Goal: Contribute content

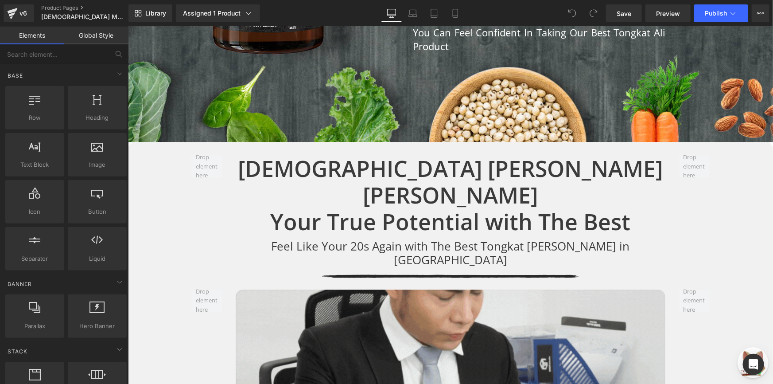
scroll to position [1050, 0]
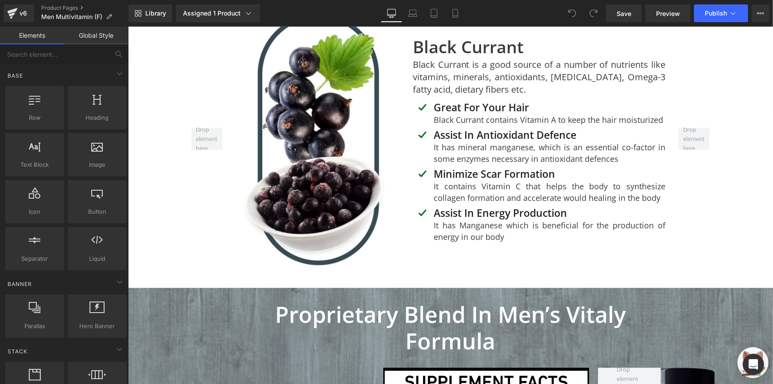
scroll to position [4436, 0]
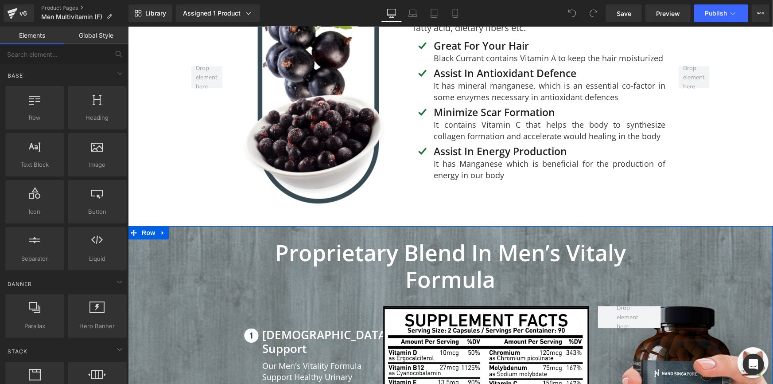
click at [558, 237] on strong "Proprietary Blend in Men’s Vitaly Formula" at bounding box center [450, 265] width 351 height 57
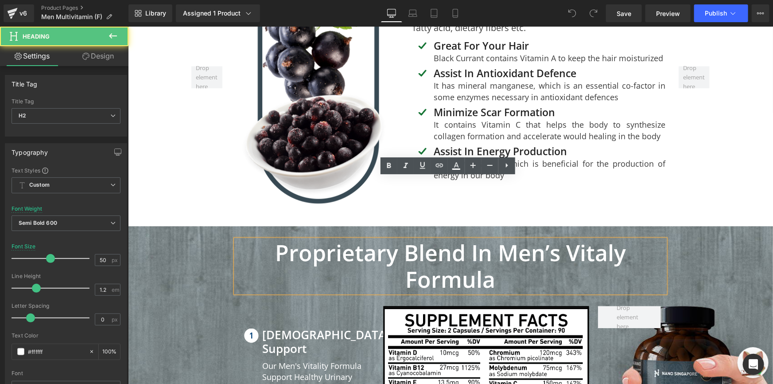
click at [530, 237] on strong "Proprietary Blend in Men’s Vitaly Formula" at bounding box center [450, 265] width 351 height 57
click at [538, 237] on strong "Proprietary Blend in Men’s Vitaly Formula" at bounding box center [450, 265] width 351 height 57
click at [546, 237] on strong "Proprietary Blend in Men’s Vitaly Formula" at bounding box center [450, 265] width 351 height 57
click at [553, 237] on strong "Proprietary Blend in Men’s Vitaly Formula" at bounding box center [450, 265] width 351 height 57
click at [554, 237] on strong "Proprietary Blend in Men’s Vitaly Formula" at bounding box center [450, 265] width 351 height 57
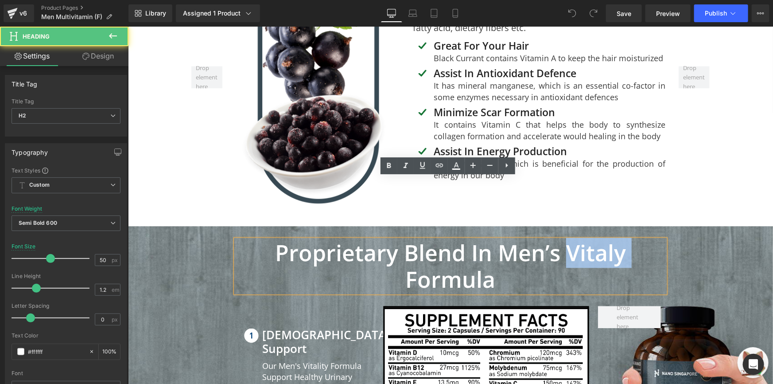
click at [554, 237] on strong "Proprietary Blend in Men’s Vitaly Formula" at bounding box center [450, 265] width 351 height 57
click at [555, 237] on strong "Proprietary Blend in Men’s Vitaly Formula" at bounding box center [450, 265] width 351 height 57
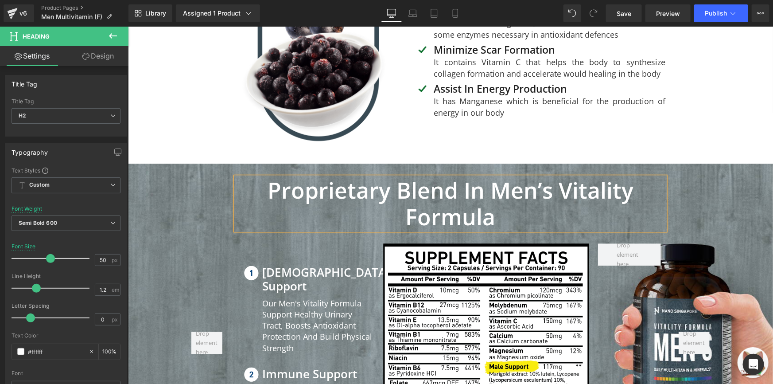
scroll to position [4517, 0]
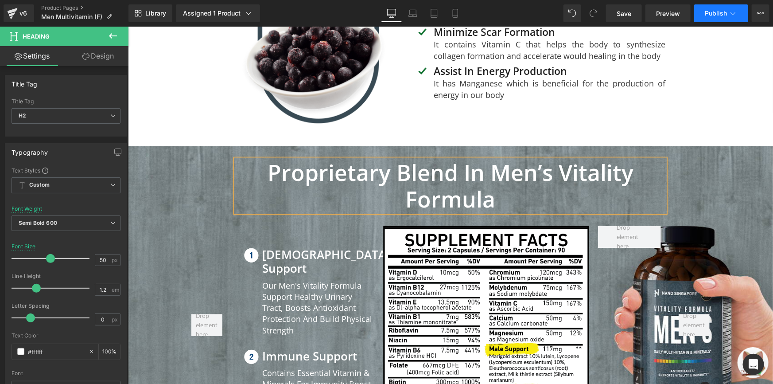
click at [718, 17] on button "Publish" at bounding box center [722, 13] width 54 height 18
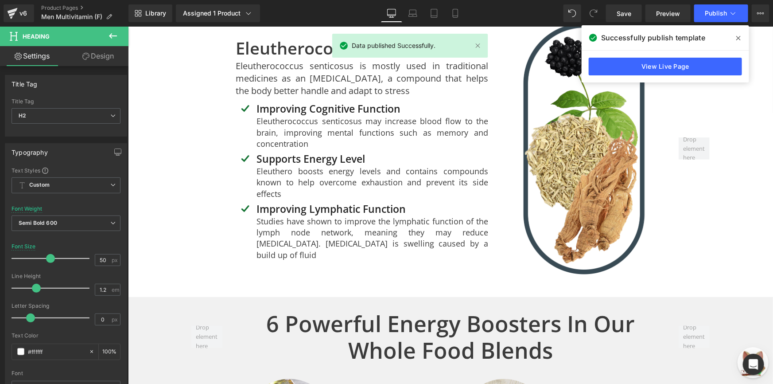
scroll to position [3296, 0]
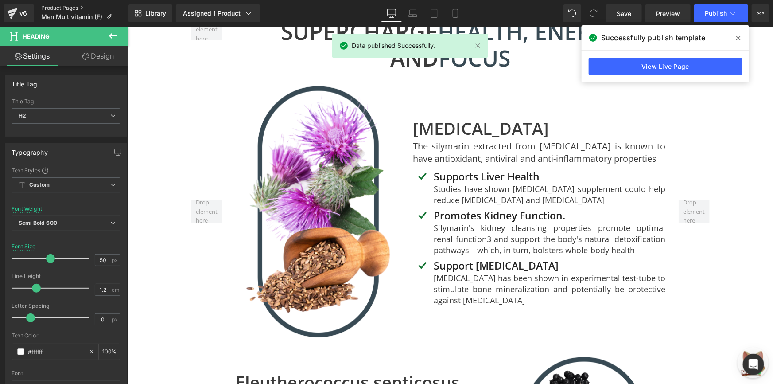
click at [51, 5] on link "Product Pages" at bounding box center [84, 7] width 87 height 7
